Goal: Task Accomplishment & Management: Use online tool/utility

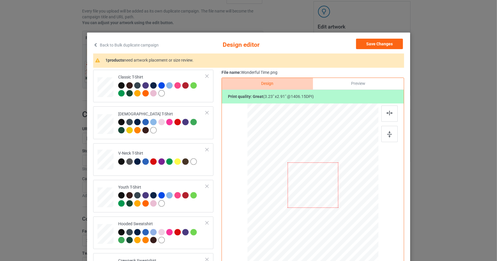
scroll to position [99, 0]
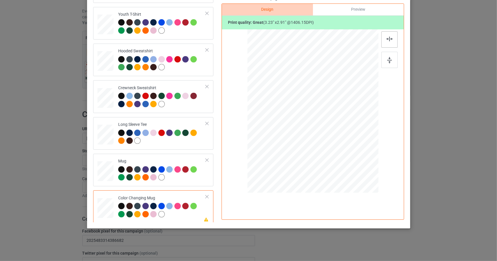
click at [388, 41] on div at bounding box center [389, 39] width 16 height 16
click at [388, 60] on img at bounding box center [389, 60] width 5 height 6
click at [107, 205] on div at bounding box center [105, 208] width 16 height 7
drag, startPoint x: 310, startPoint y: 111, endPoint x: 377, endPoint y: 72, distance: 78.1
click at [309, 111] on div at bounding box center [312, 112] width 51 height 46
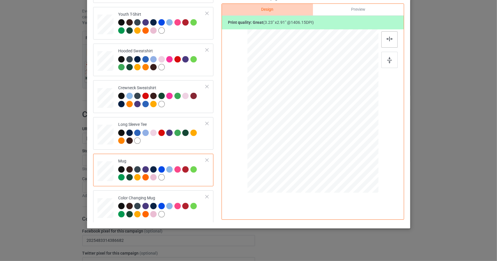
click at [386, 41] on div at bounding box center [389, 39] width 16 height 16
click at [389, 61] on img at bounding box center [389, 60] width 5 height 6
click at [389, 40] on img at bounding box center [389, 39] width 6 height 5
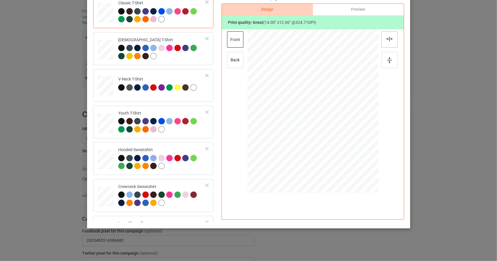
click at [388, 38] on img at bounding box center [389, 39] width 6 height 5
click at [389, 65] on div at bounding box center [389, 60] width 16 height 16
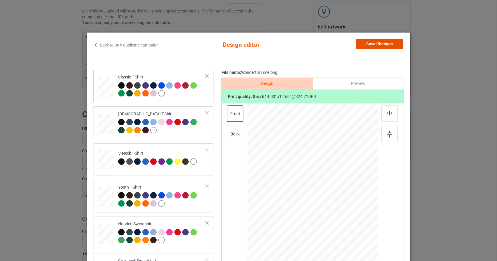
click at [382, 43] on button "Save Changes" at bounding box center [379, 44] width 47 height 10
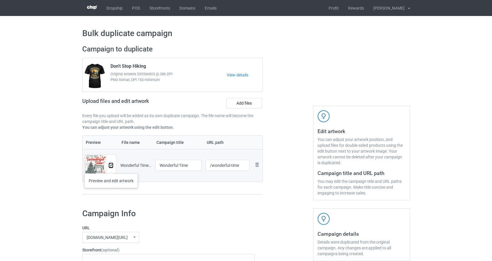
click at [111, 167] on img at bounding box center [111, 166] width 4 height 4
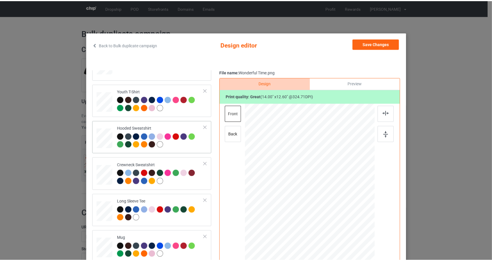
scroll to position [99, 0]
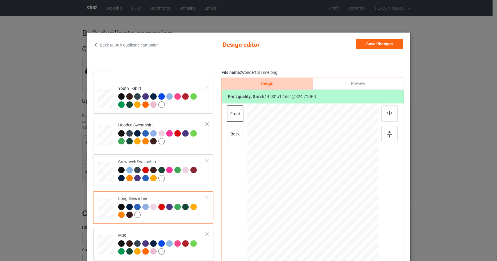
click at [102, 243] on div at bounding box center [105, 245] width 16 height 7
click at [102, 98] on div at bounding box center [105, 98] width 7 height 8
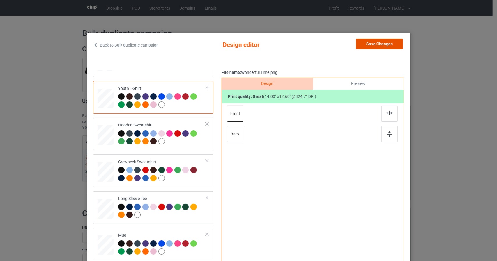
click at [371, 47] on button "Save Changes" at bounding box center [379, 44] width 47 height 10
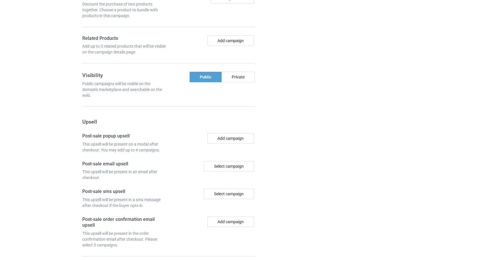
scroll to position [483, 0]
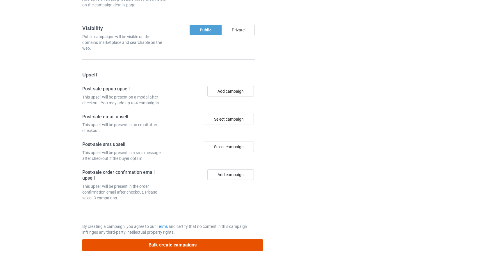
click at [169, 240] on button "Bulk create campaigns" at bounding box center [172, 246] width 181 height 12
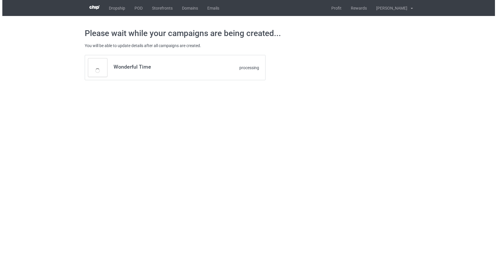
scroll to position [0, 0]
